Goal: Task Accomplishment & Management: Manage account settings

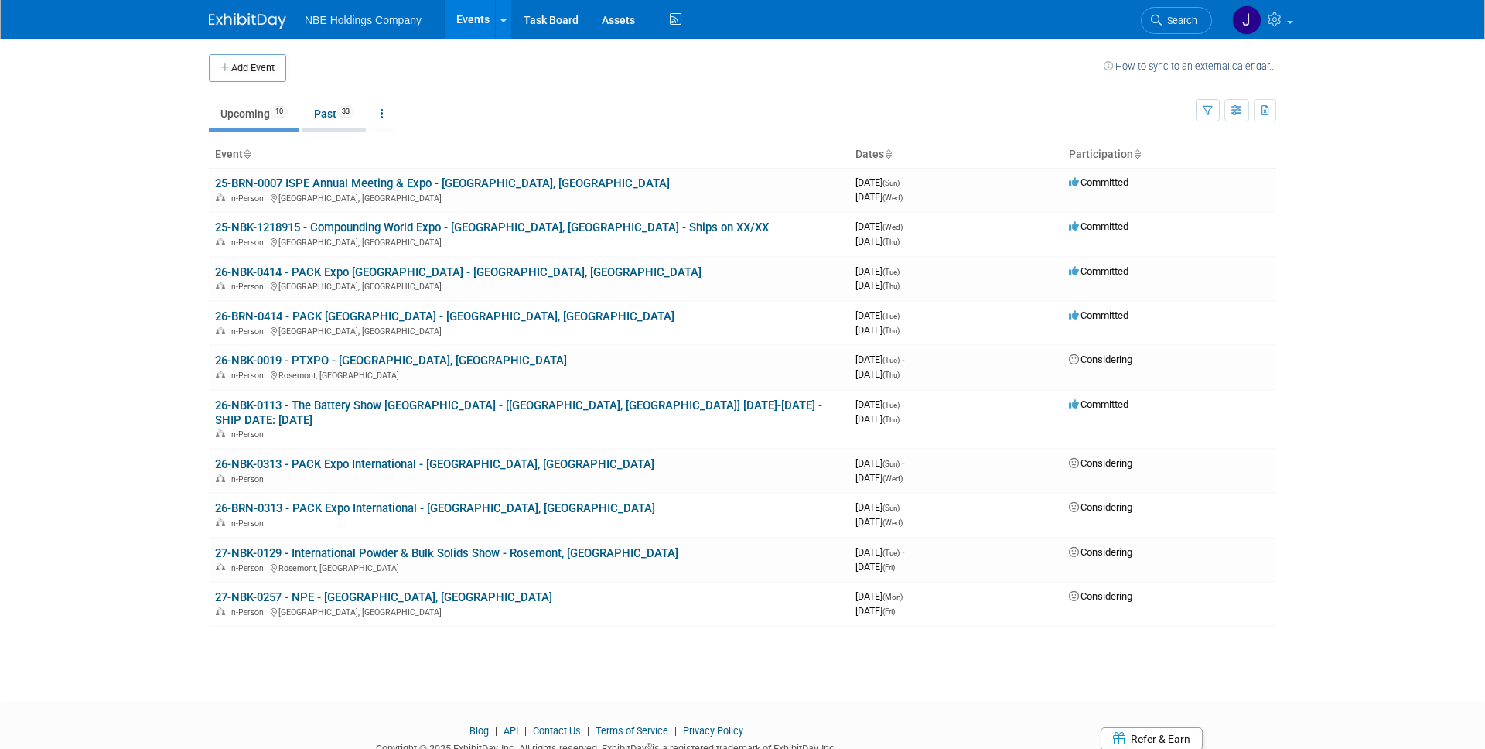
click at [331, 119] on link "Past 33" at bounding box center [333, 113] width 63 height 29
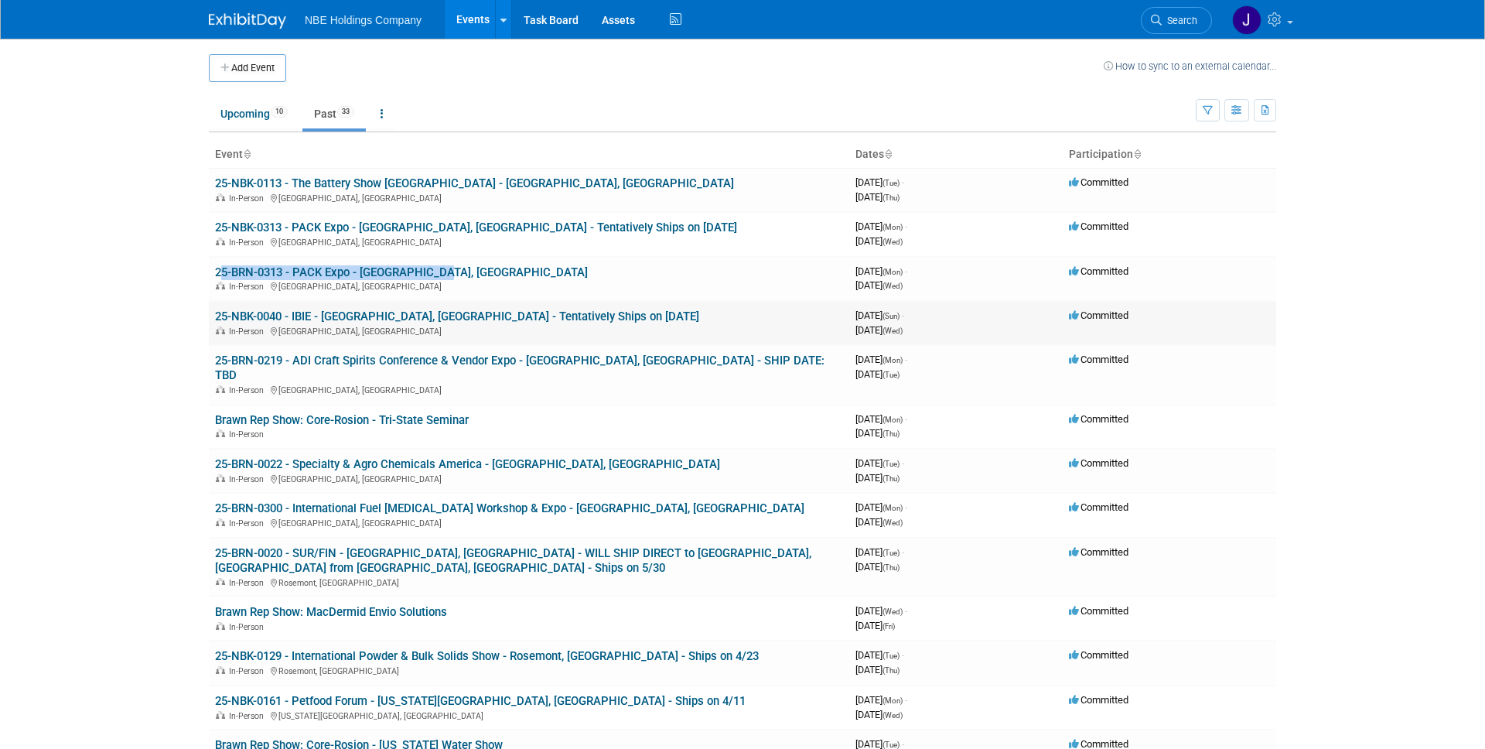
click at [406, 317] on link "25-NBK-0040 - IBIE - [GEOGRAPHIC_DATA], [GEOGRAPHIC_DATA] - Tentatively Ships o…" at bounding box center [457, 316] width 484 height 14
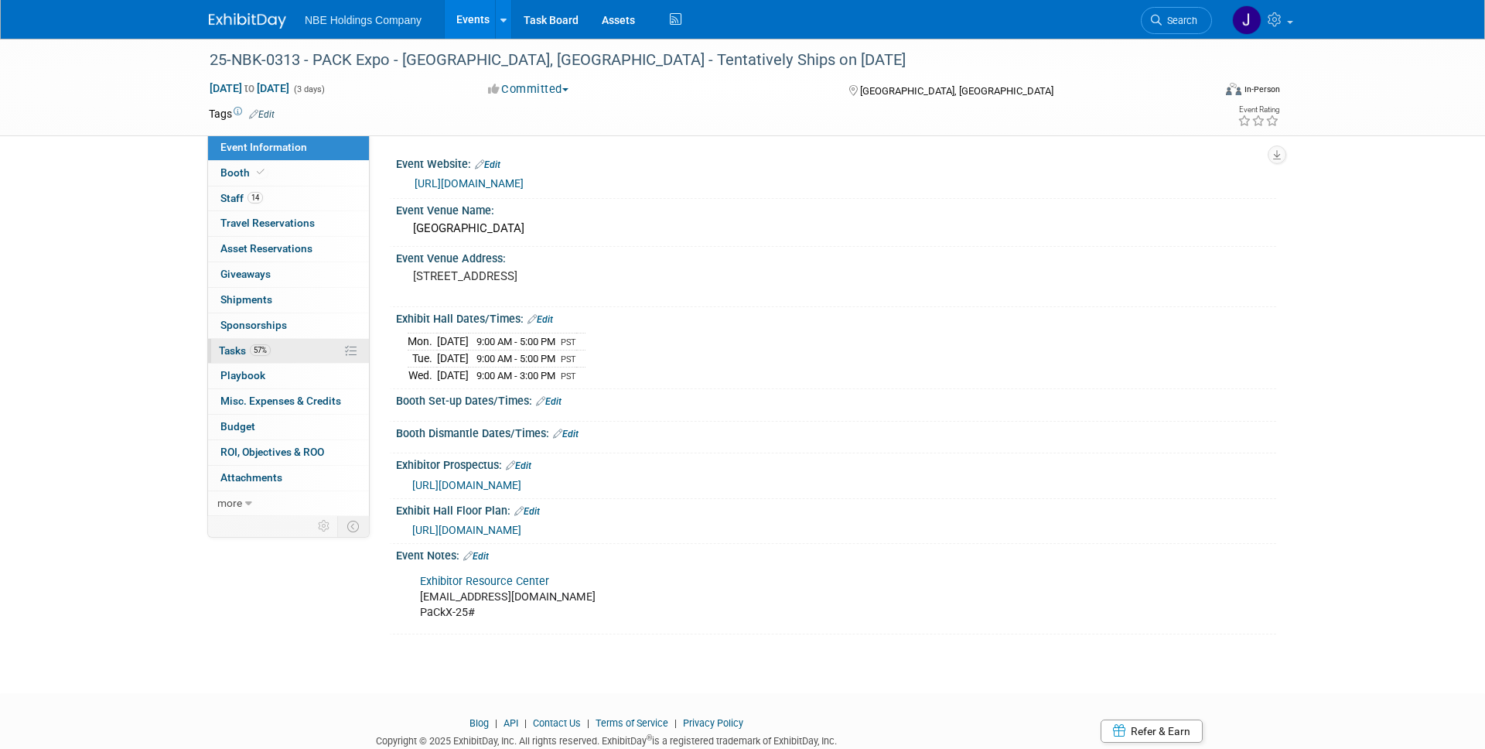
click at [236, 346] on span "Tasks 57%" at bounding box center [245, 350] width 52 height 12
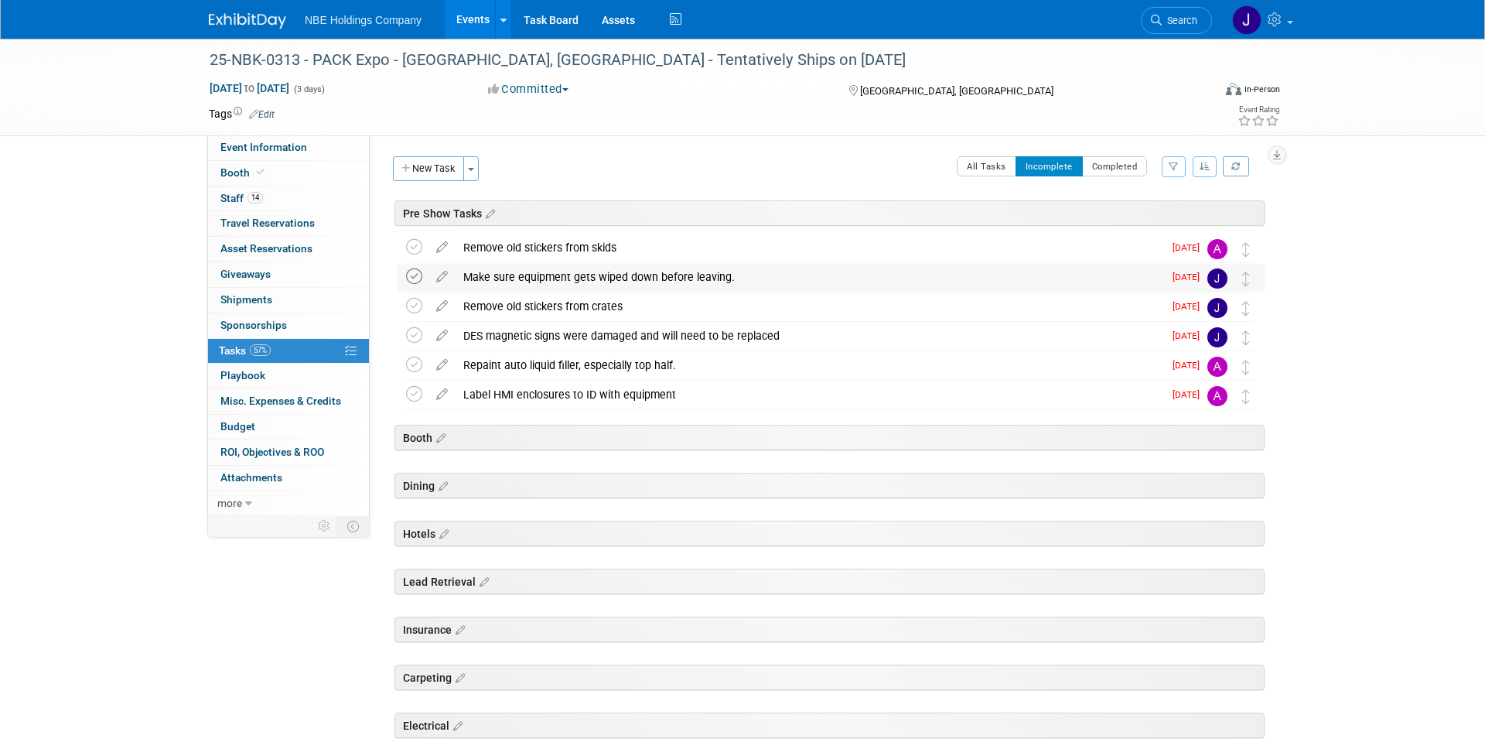
click at [412, 274] on icon at bounding box center [414, 276] width 16 height 16
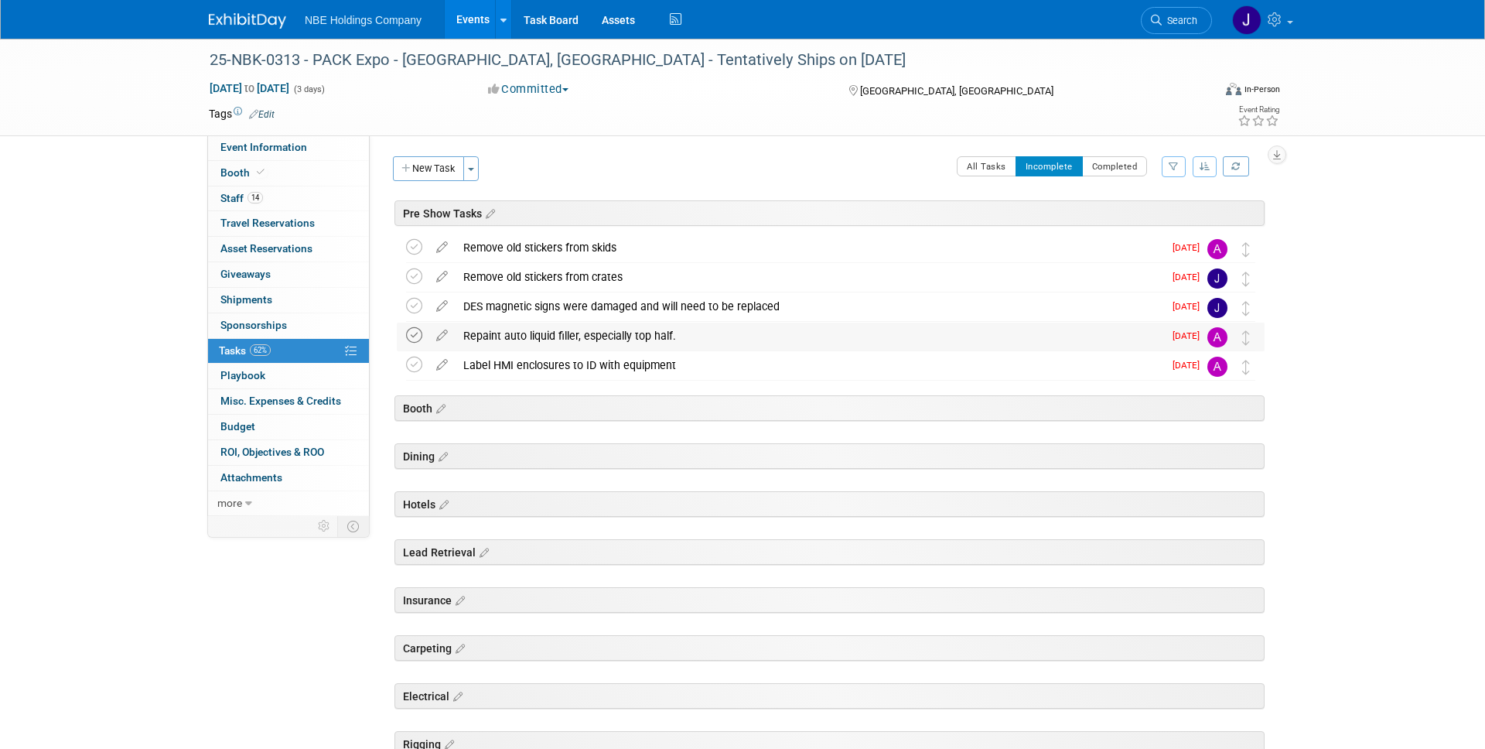
click at [414, 332] on icon at bounding box center [414, 335] width 16 height 16
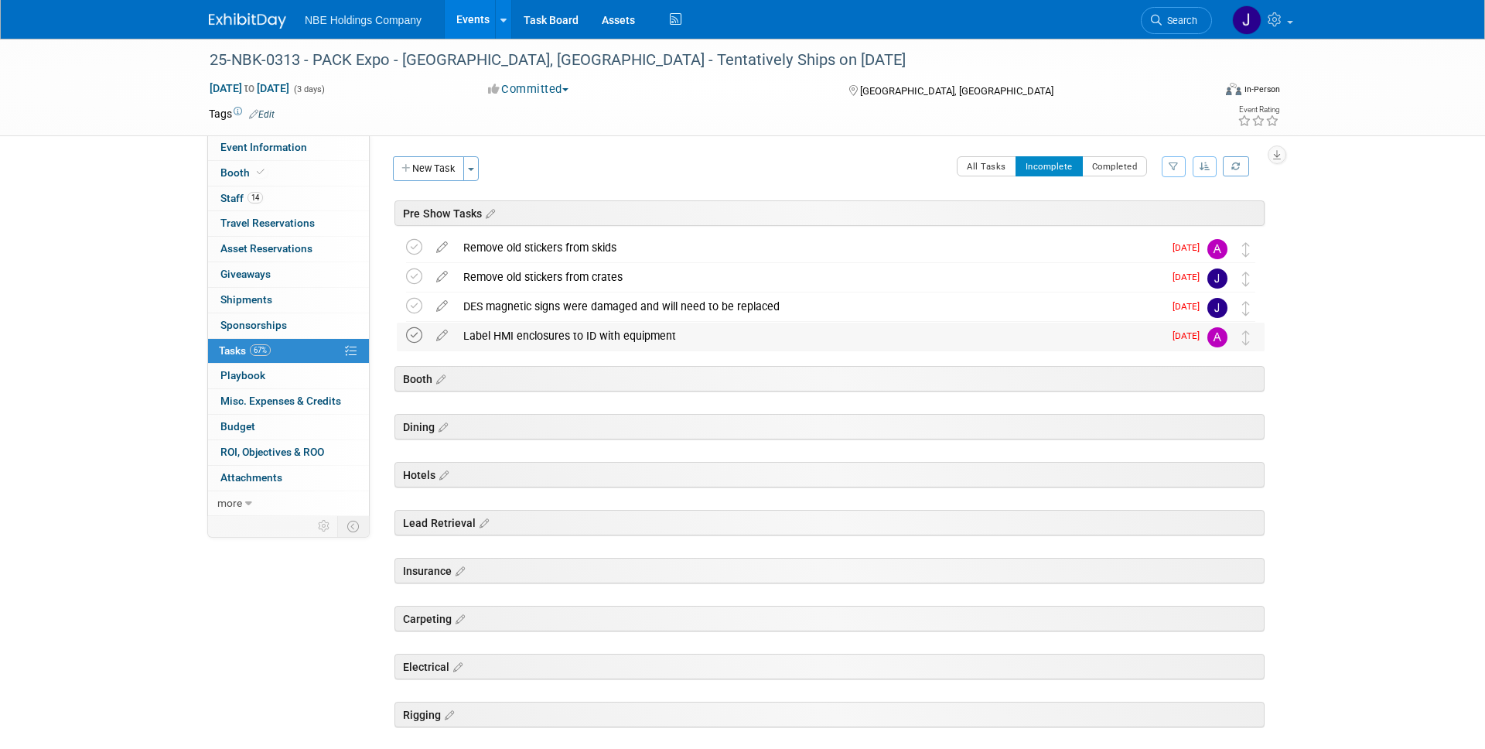
click at [414, 332] on icon at bounding box center [414, 335] width 16 height 16
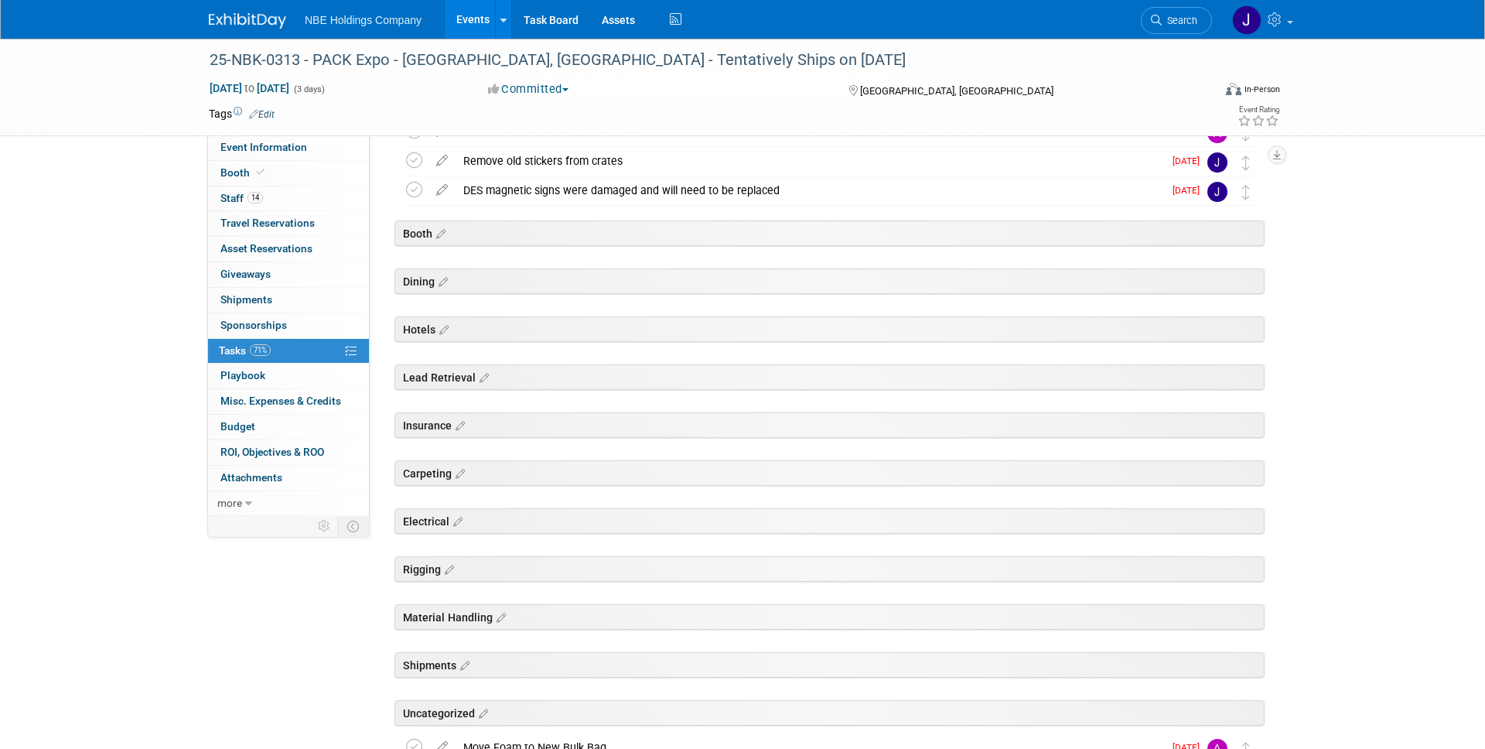
scroll to position [284, 0]
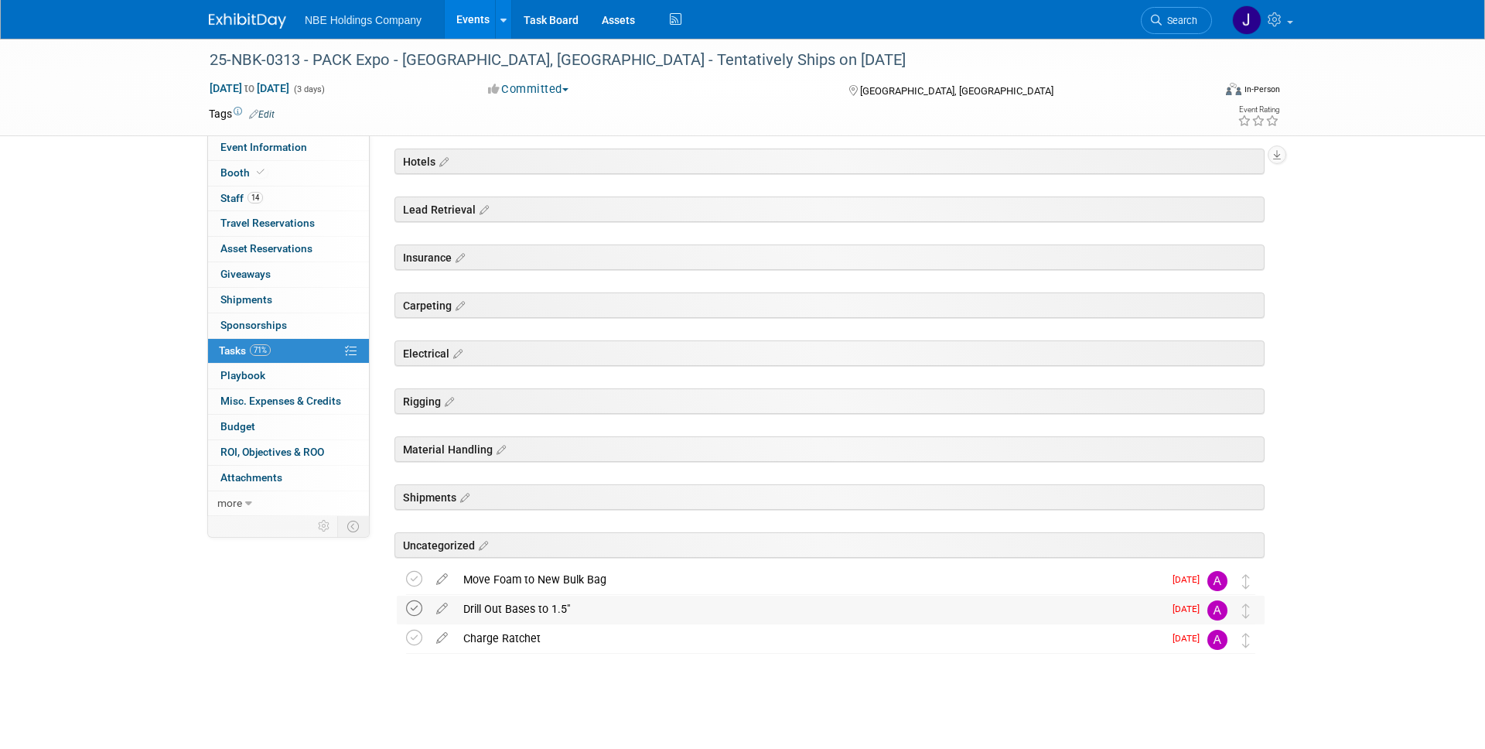
click at [416, 606] on icon at bounding box center [414, 608] width 16 height 16
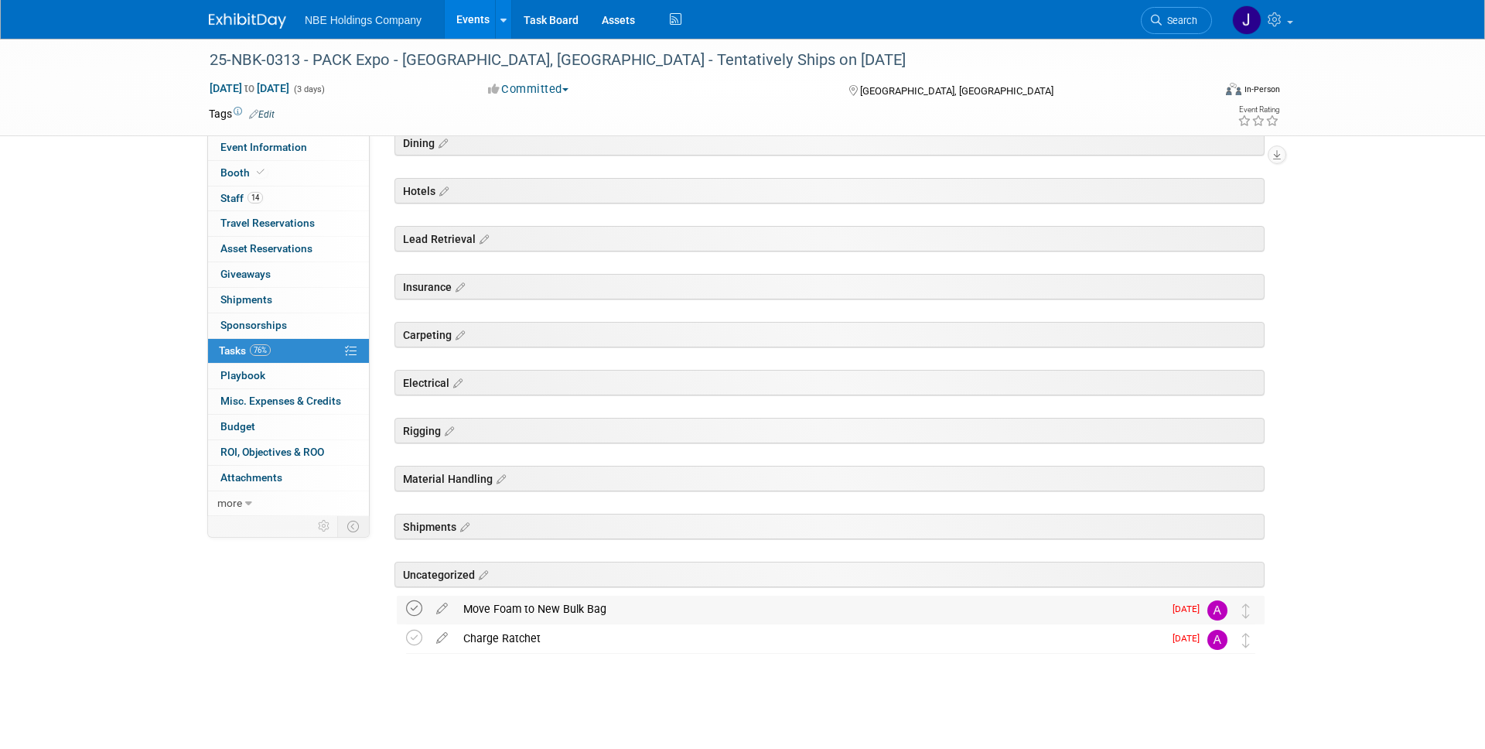
click at [415, 605] on icon at bounding box center [414, 608] width 16 height 16
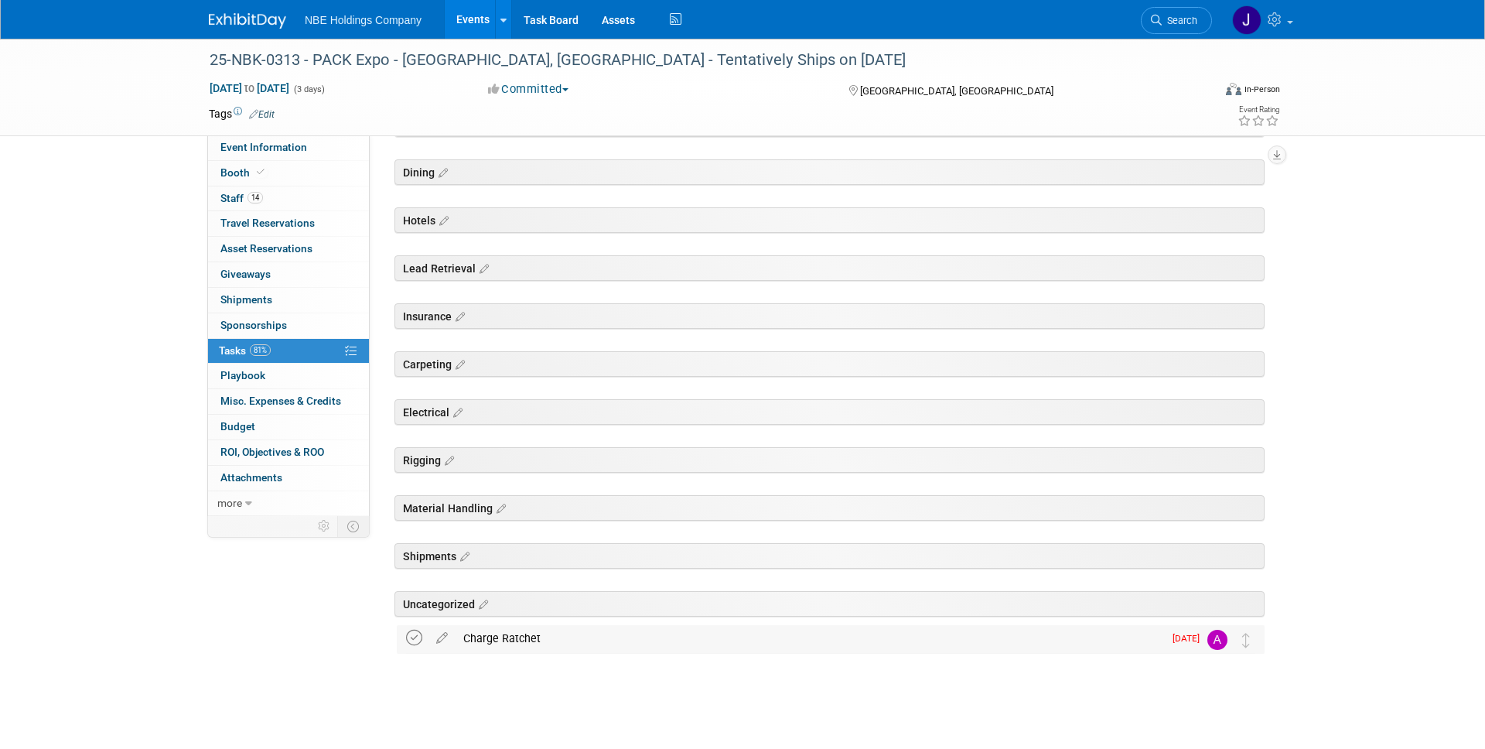
click at [416, 633] on icon at bounding box center [414, 637] width 16 height 16
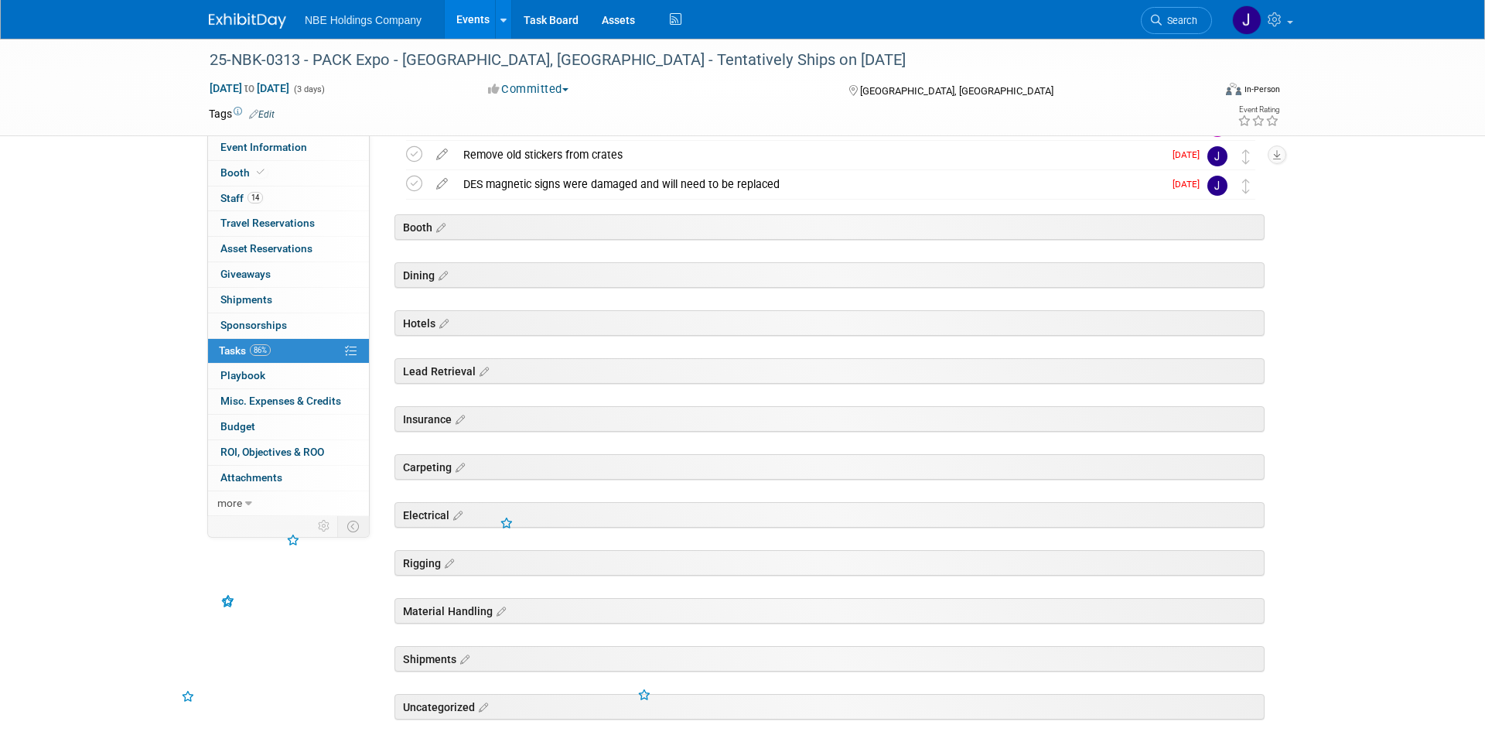
scroll to position [0, 0]
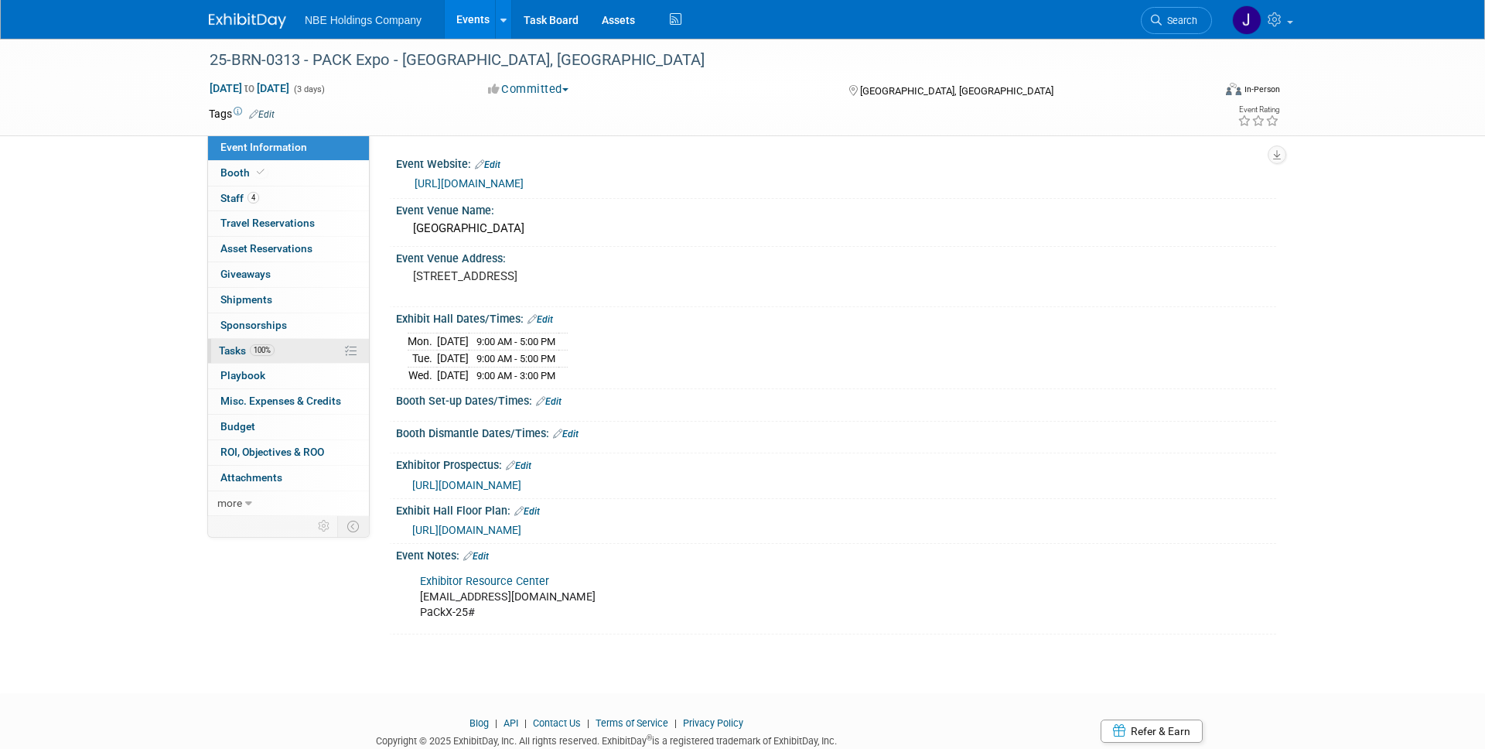
click at [240, 363] on link "100% Tasks 100%" at bounding box center [288, 351] width 161 height 25
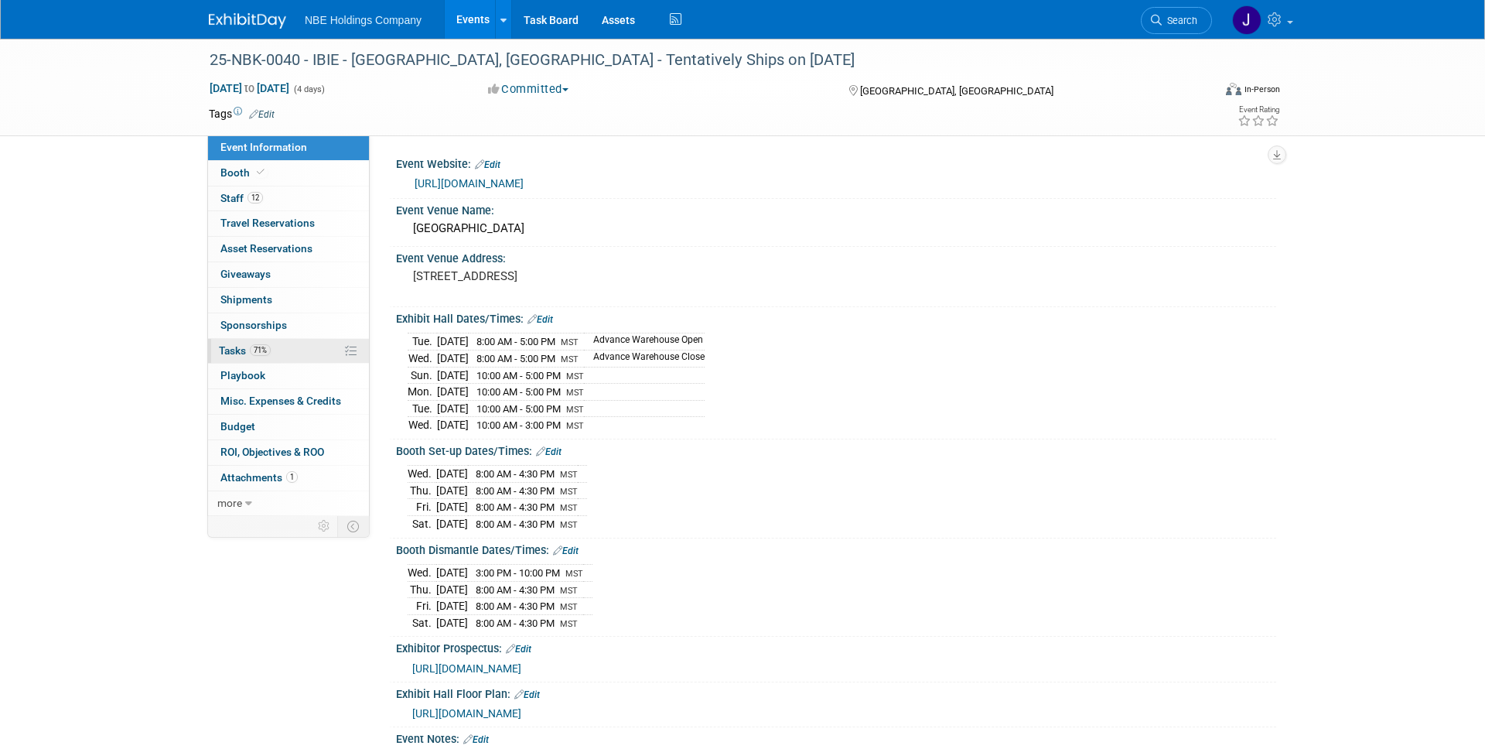
click at [252, 355] on span "Tasks 71%" at bounding box center [245, 350] width 52 height 12
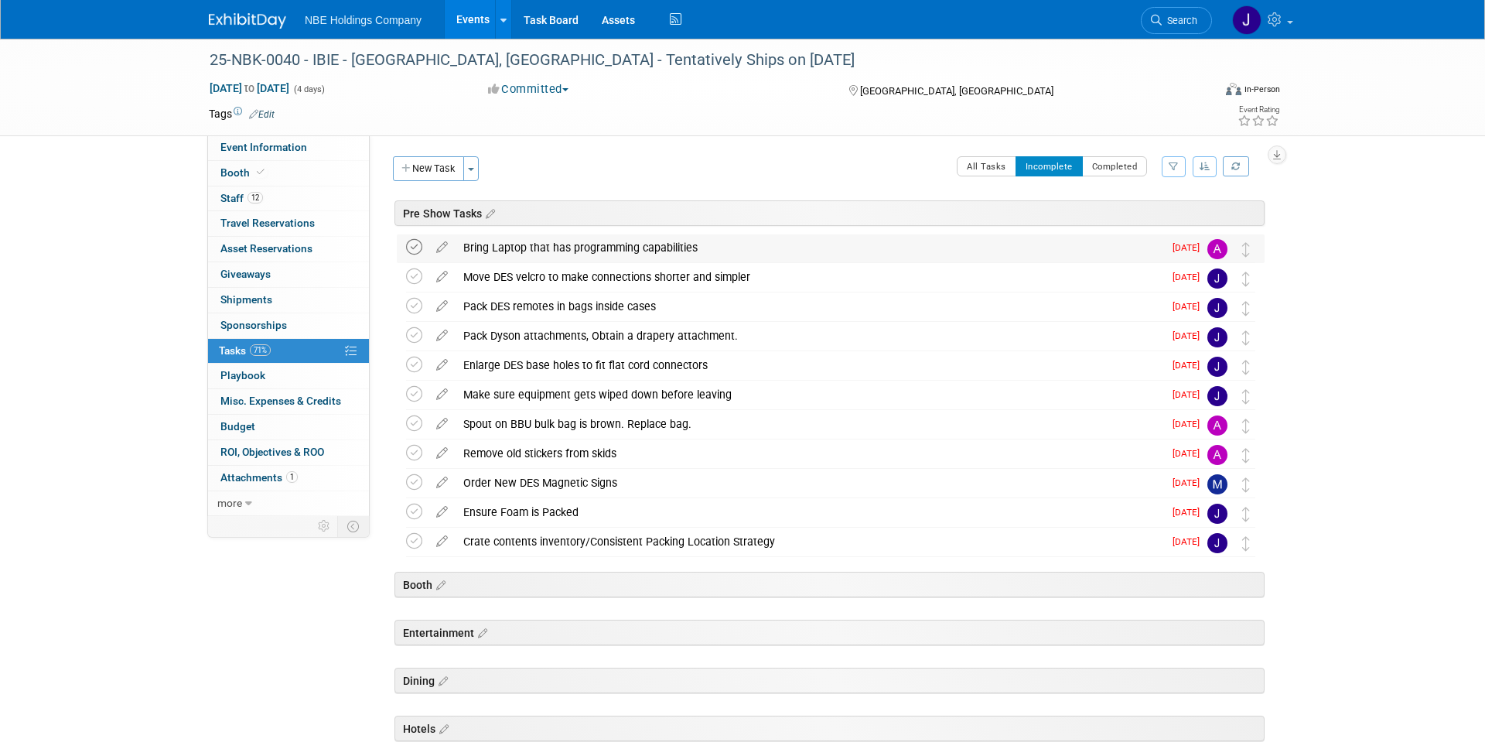
click at [414, 245] on icon at bounding box center [414, 247] width 16 height 16
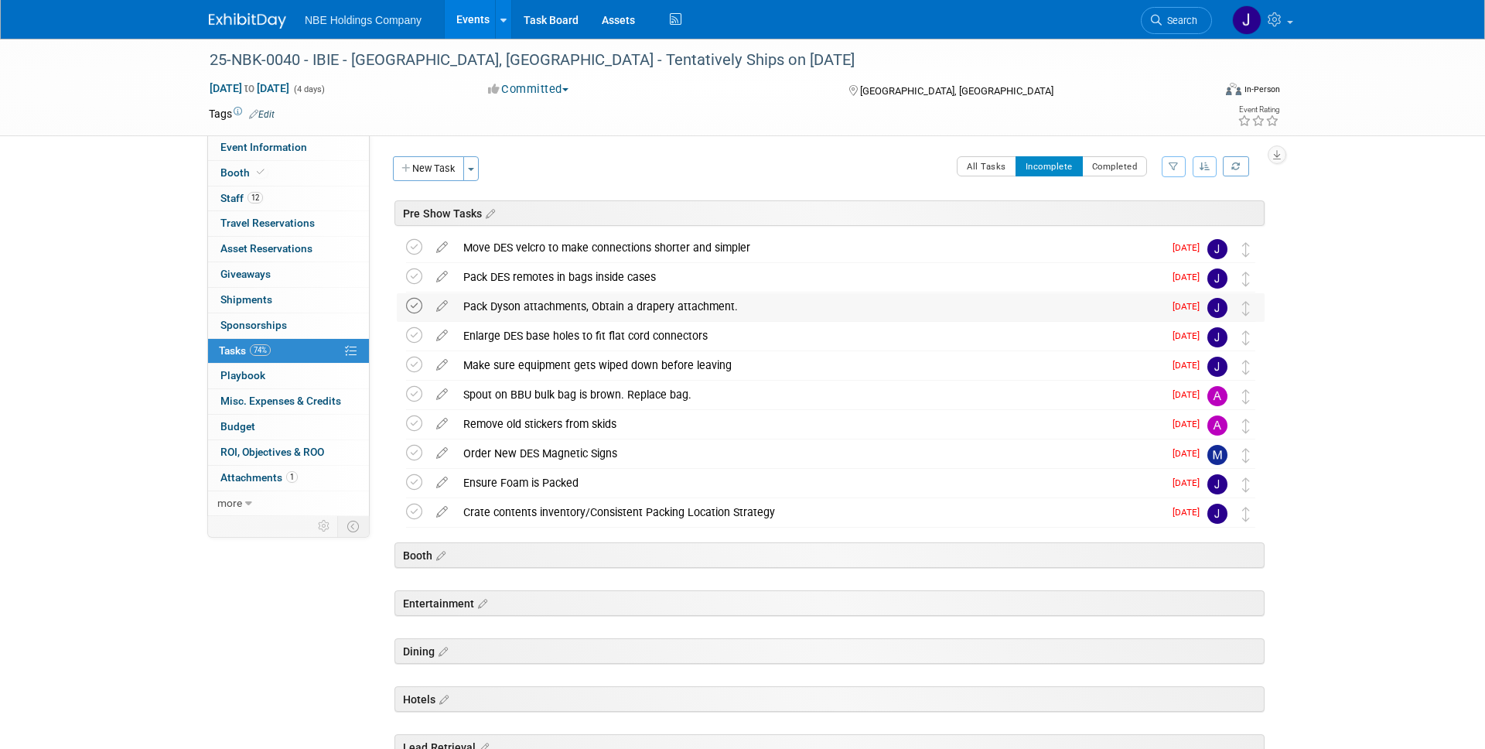
click at [412, 303] on icon at bounding box center [414, 306] width 16 height 16
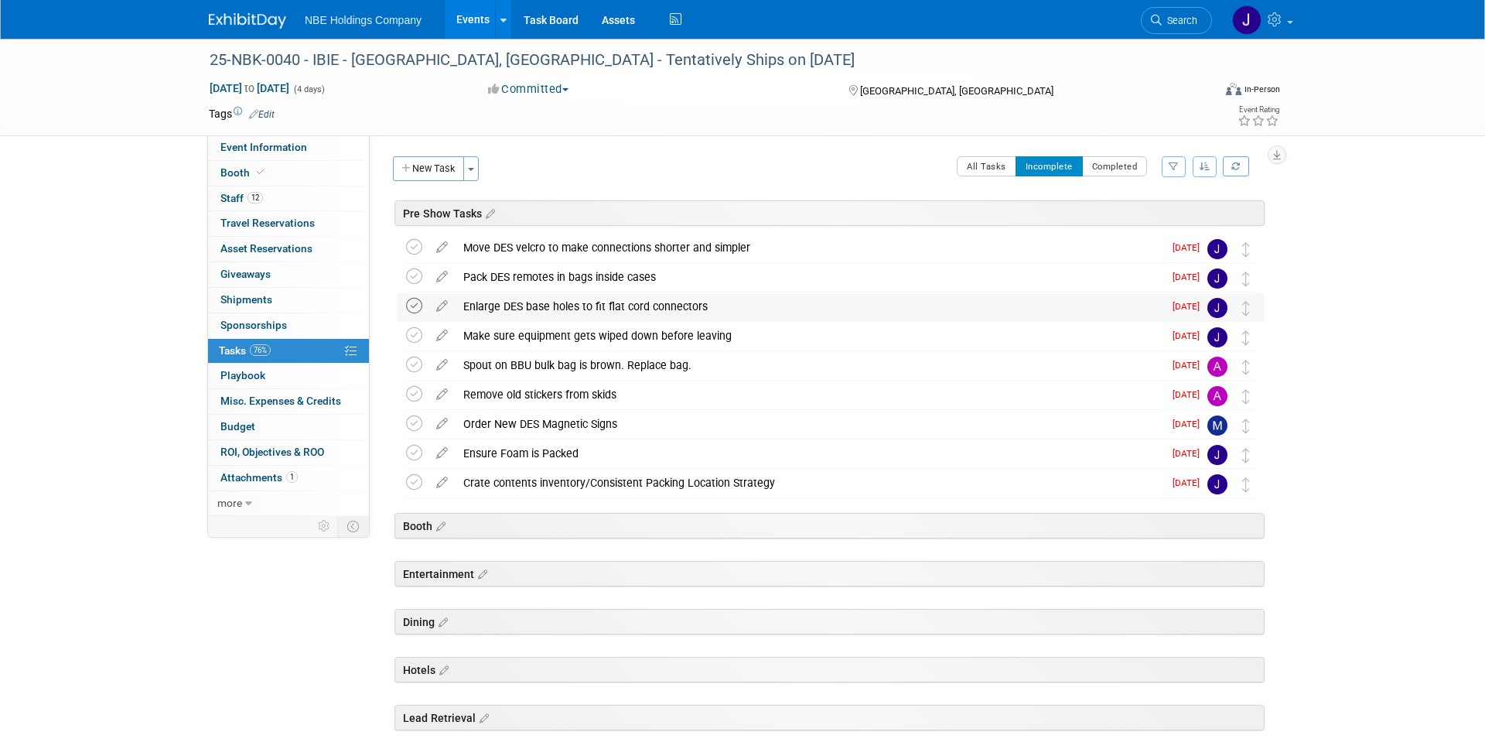
click at [415, 307] on icon at bounding box center [414, 306] width 16 height 16
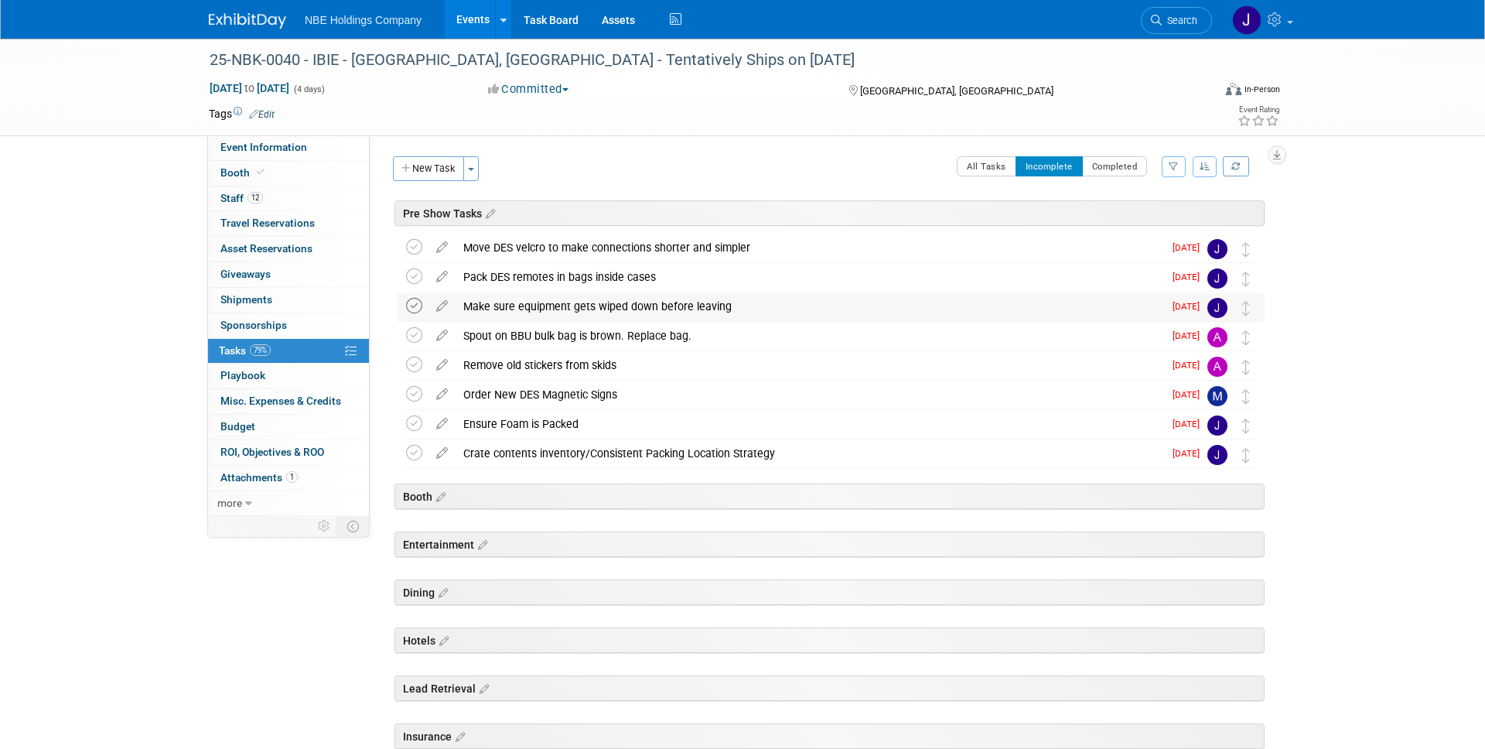
click at [414, 305] on icon at bounding box center [414, 306] width 16 height 16
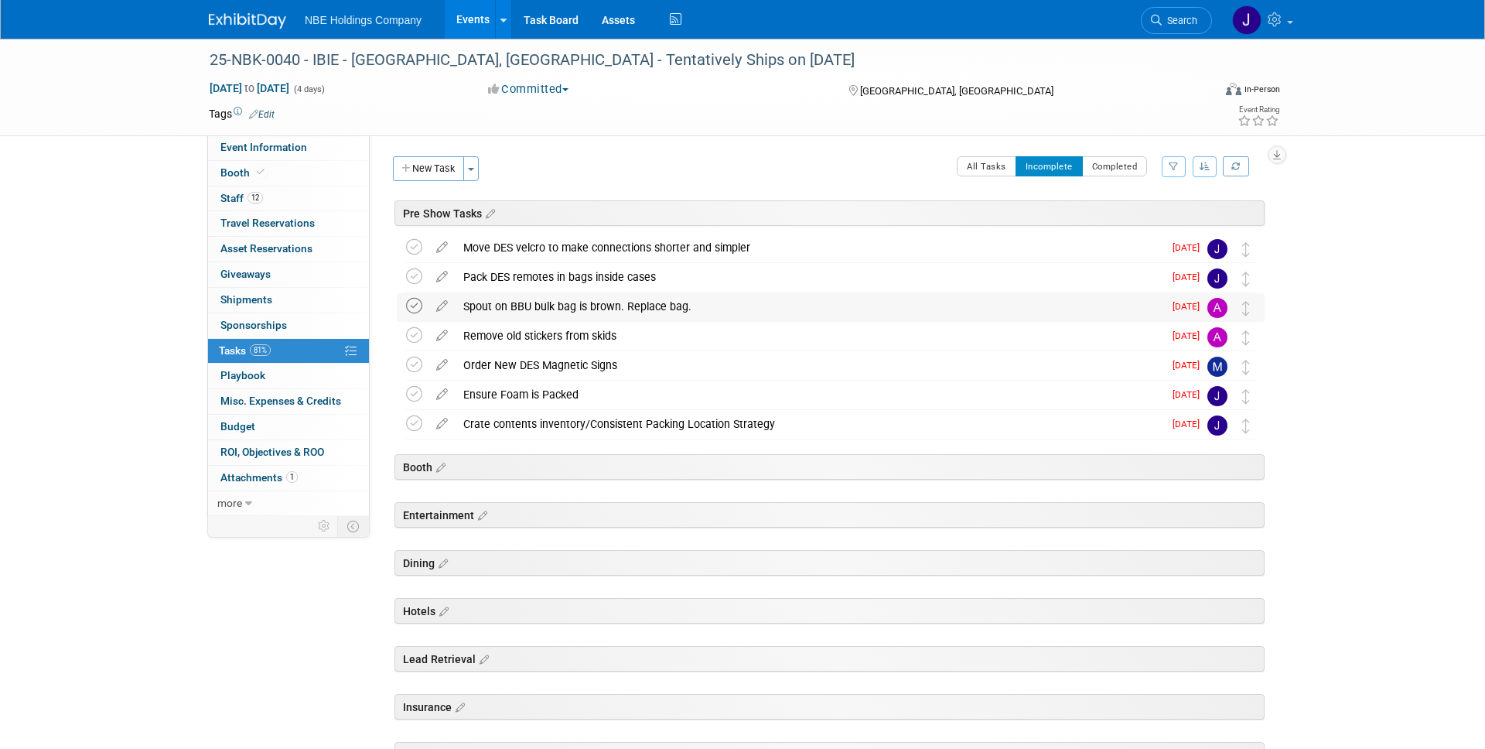
click at [415, 298] on icon at bounding box center [414, 306] width 16 height 16
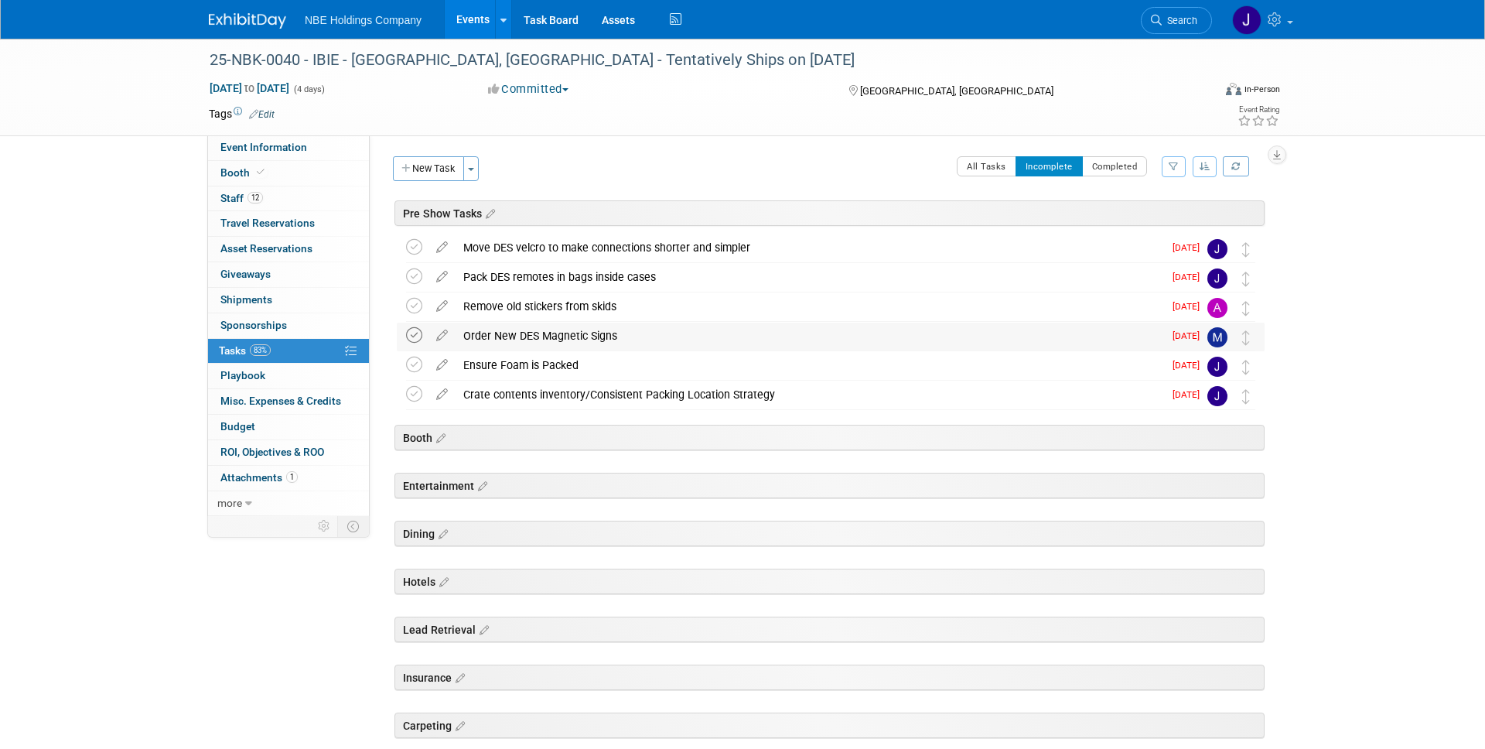
click at [417, 338] on icon at bounding box center [414, 335] width 16 height 16
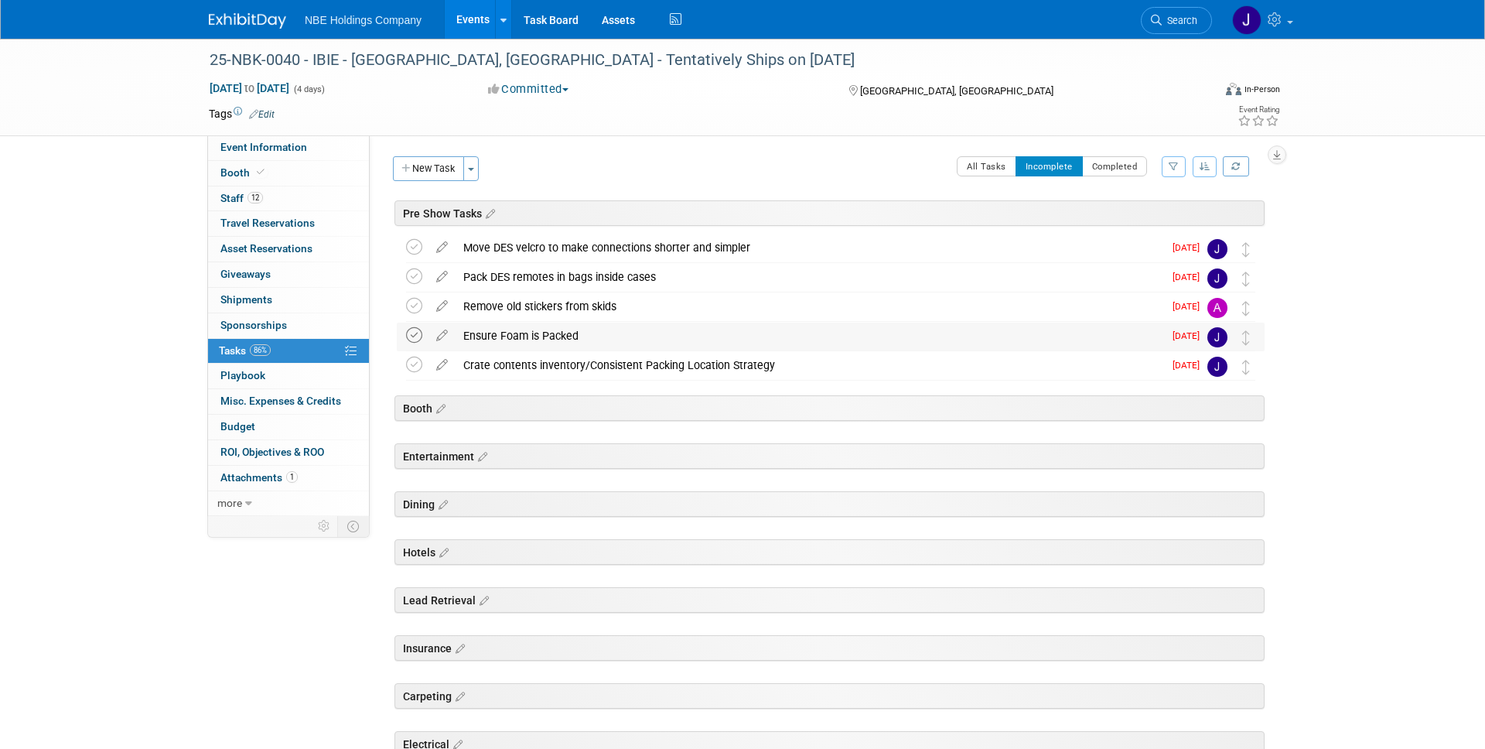
click at [418, 336] on icon at bounding box center [414, 335] width 16 height 16
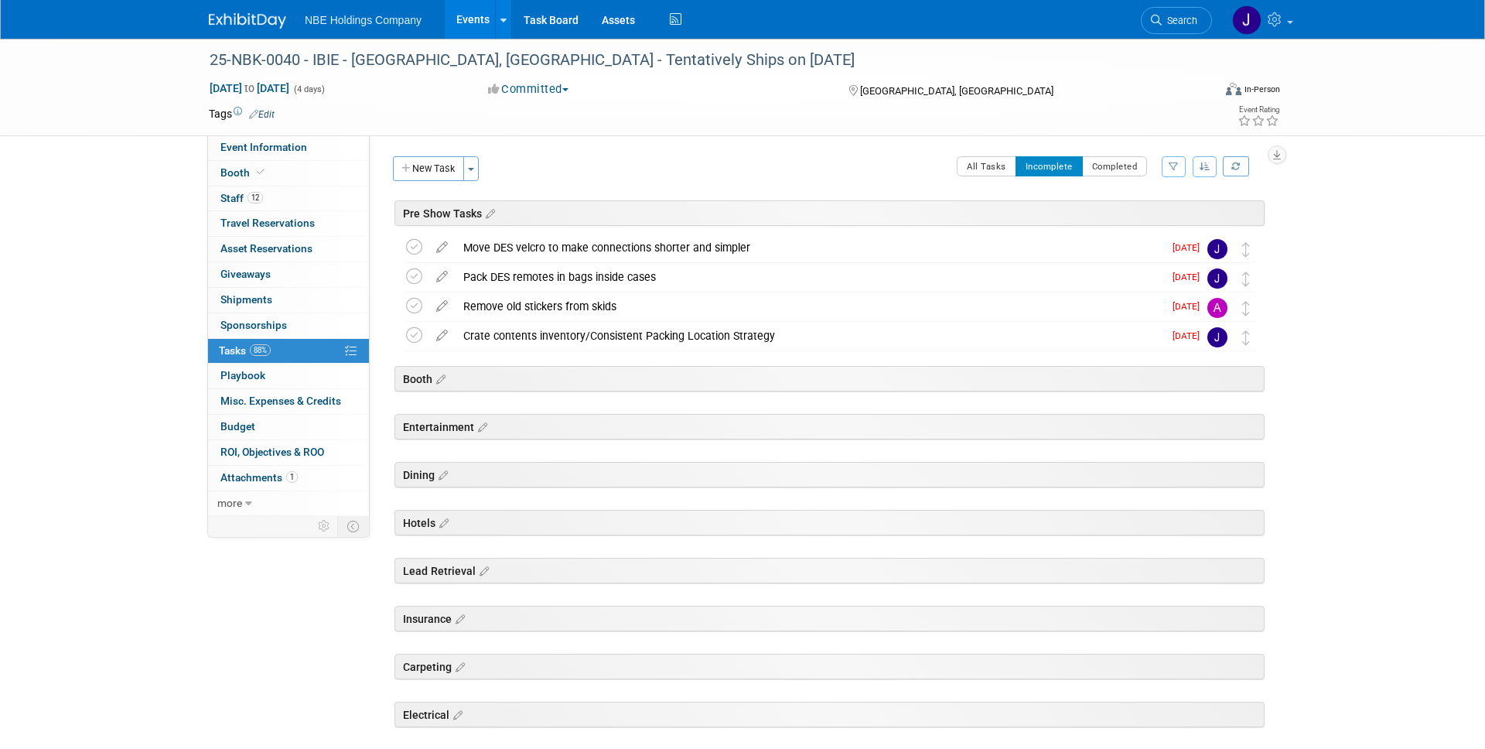
click at [1323, 395] on div "25-NBK-0040 - IBIE - [GEOGRAPHIC_DATA], [GEOGRAPHIC_DATA] - Tentatively Ships o…" at bounding box center [742, 545] width 1485 height 1012
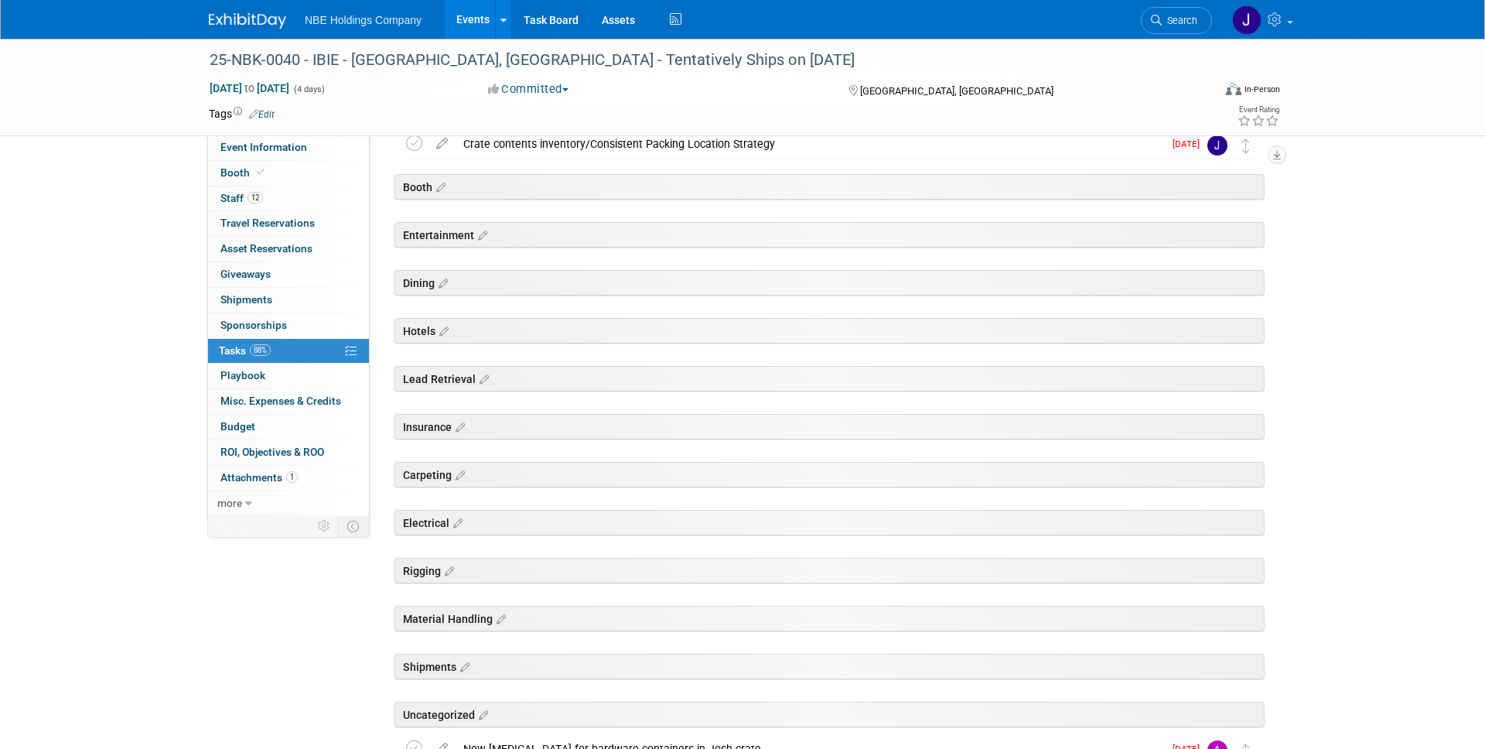
scroll to position [302, 0]
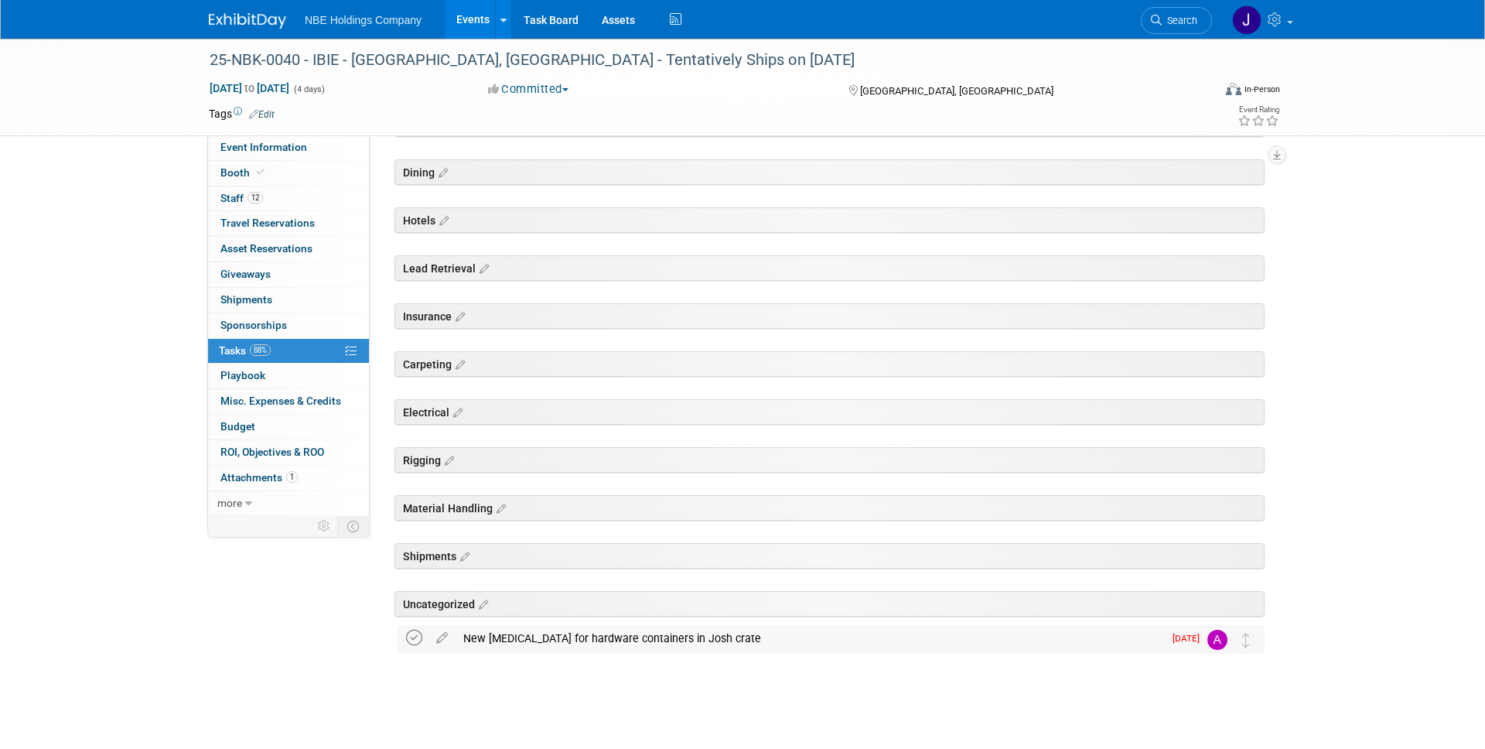
click at [411, 635] on icon at bounding box center [414, 637] width 16 height 16
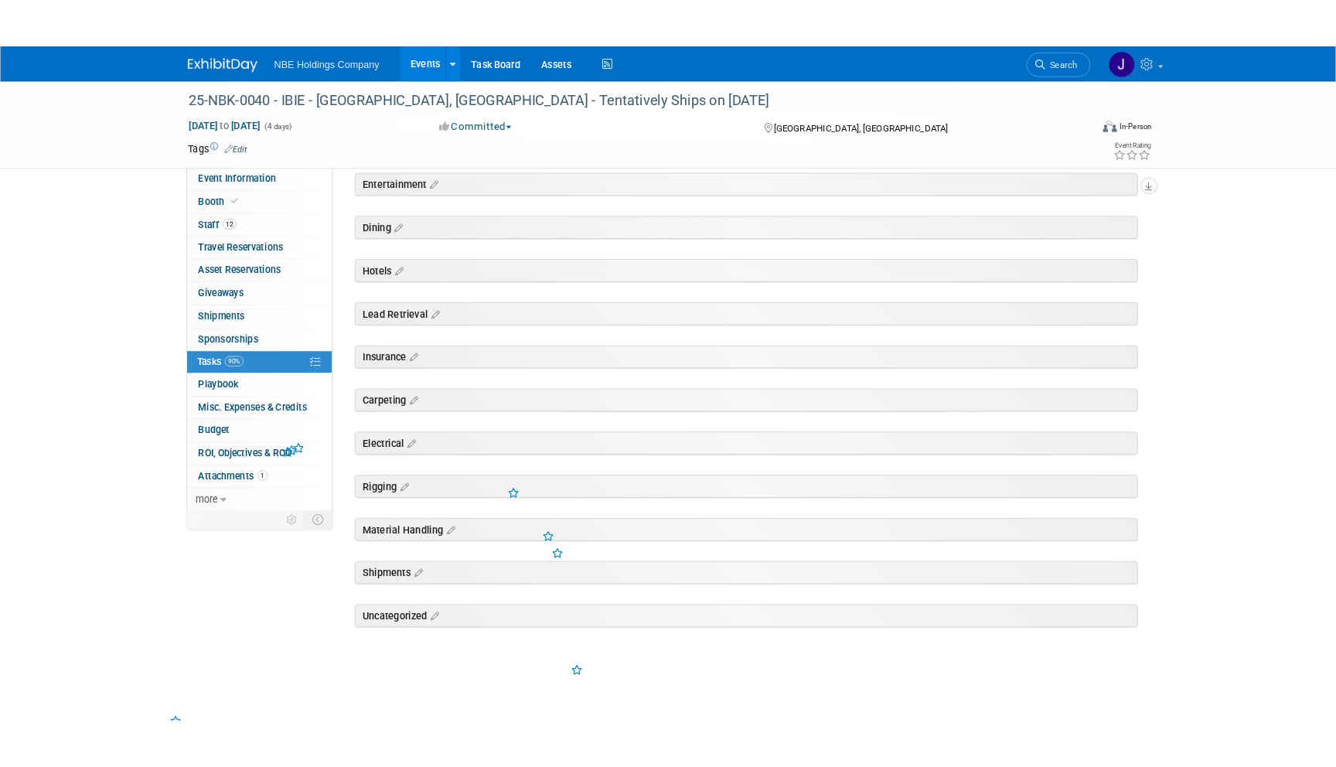
scroll to position [0, 0]
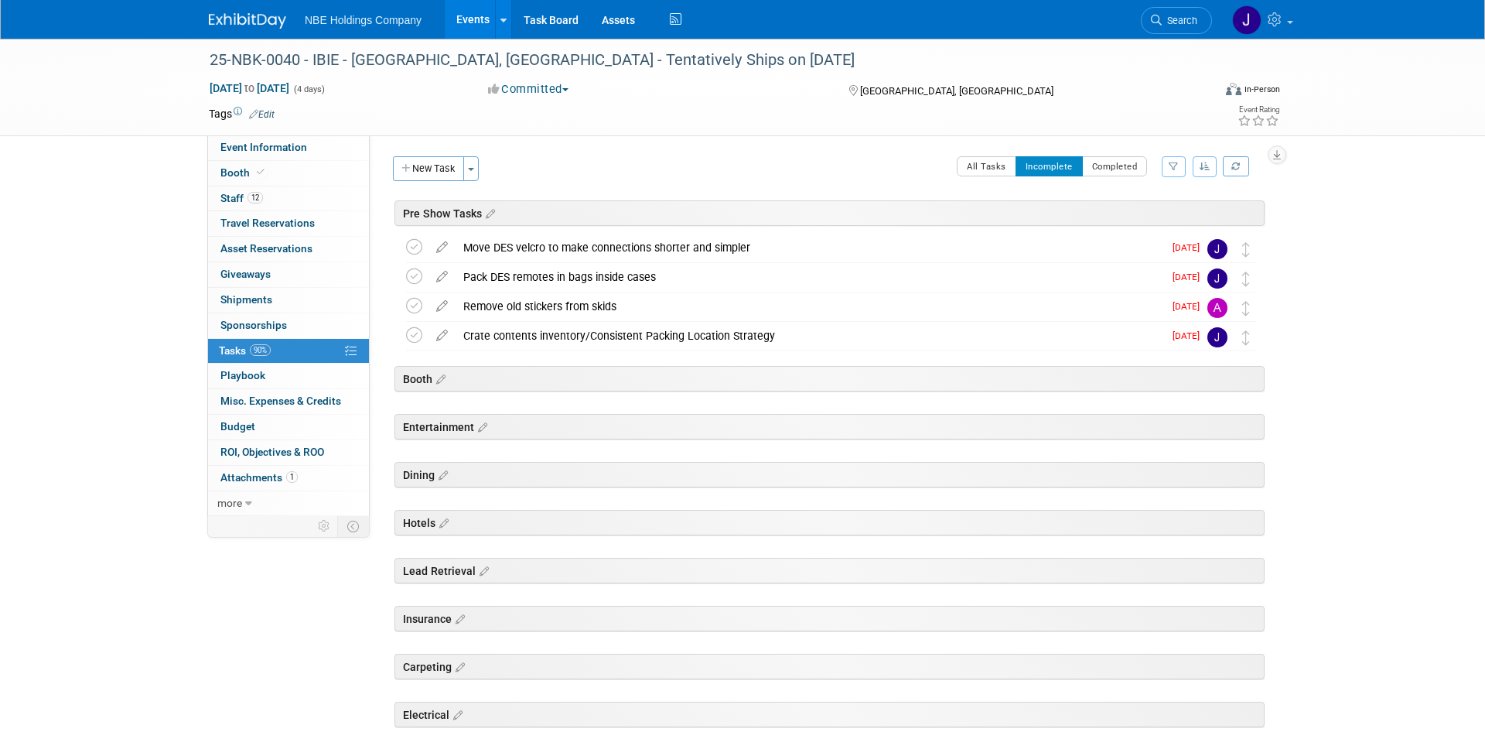
click at [791, 157] on div "All Tasks Incomplete Completed Filter by Assignee -- Select Assignee -- All una…" at bounding box center [875, 172] width 777 height 32
click at [156, 210] on div "25-NBK-0040 - IBIE - [GEOGRAPHIC_DATA], [GEOGRAPHIC_DATA] - Tentatively Ships o…" at bounding box center [742, 530] width 1485 height 983
